Goal: Find specific page/section: Find specific page/section

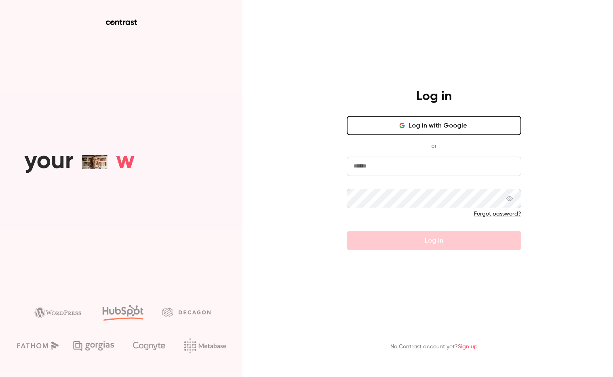
type input "**********"
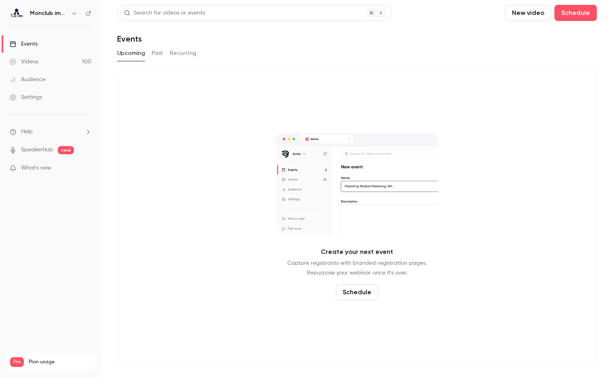
click at [27, 61] on div "Videos" at bounding box center [24, 62] width 29 height 8
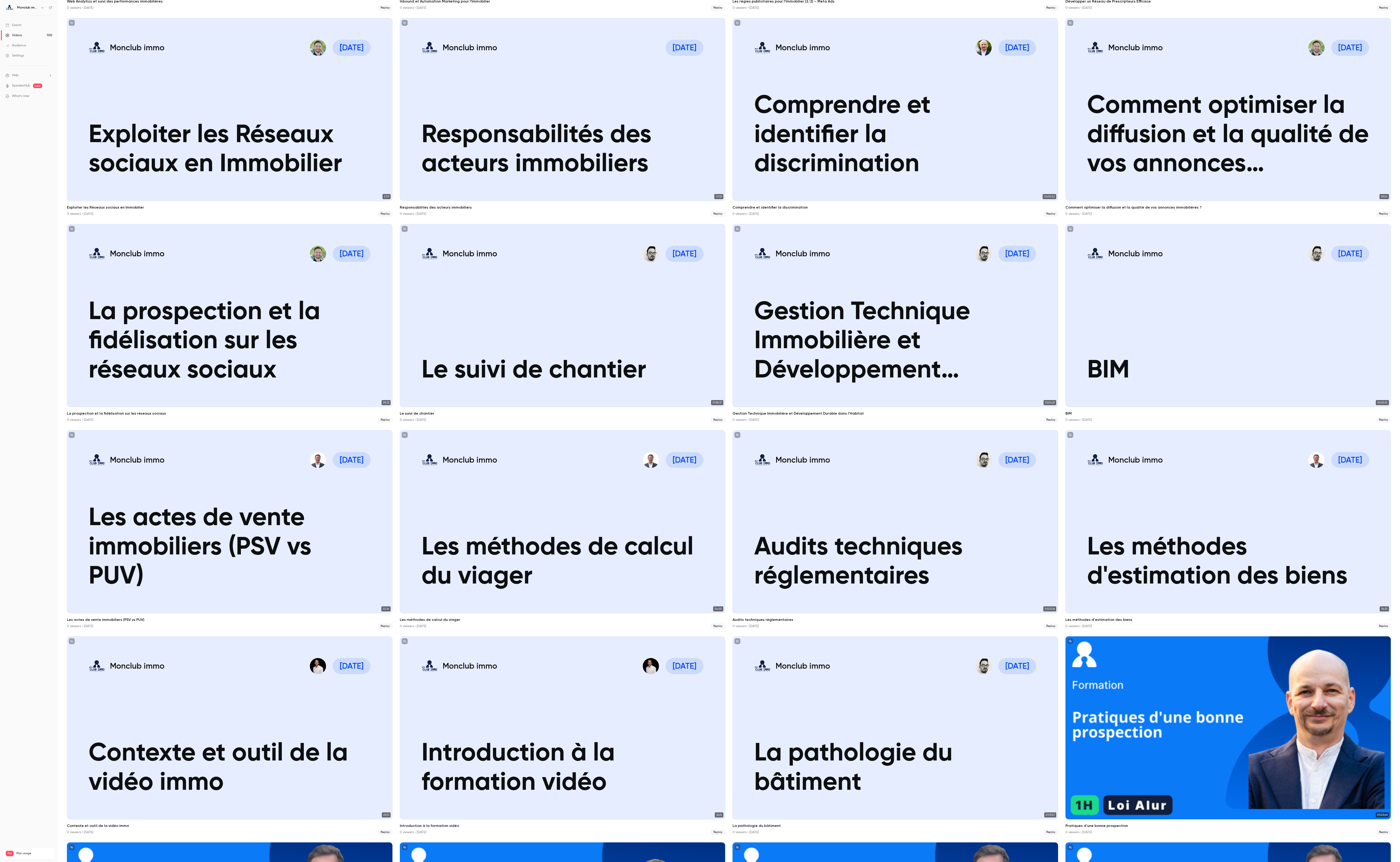
scroll to position [849, 0]
